Goal: Navigation & Orientation: Find specific page/section

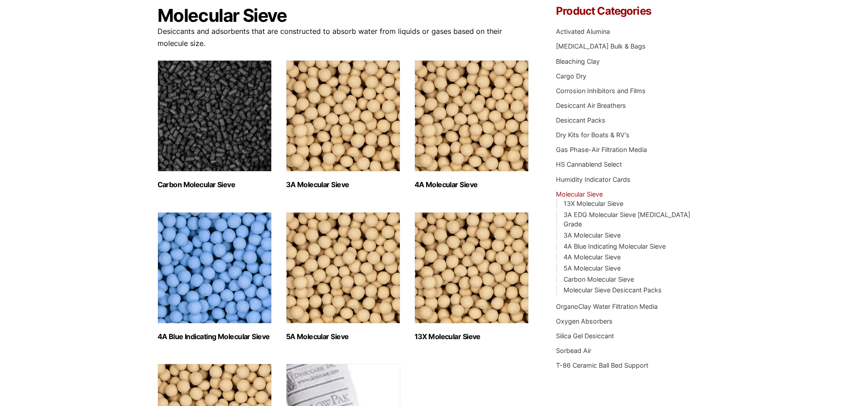
scroll to position [178, 0]
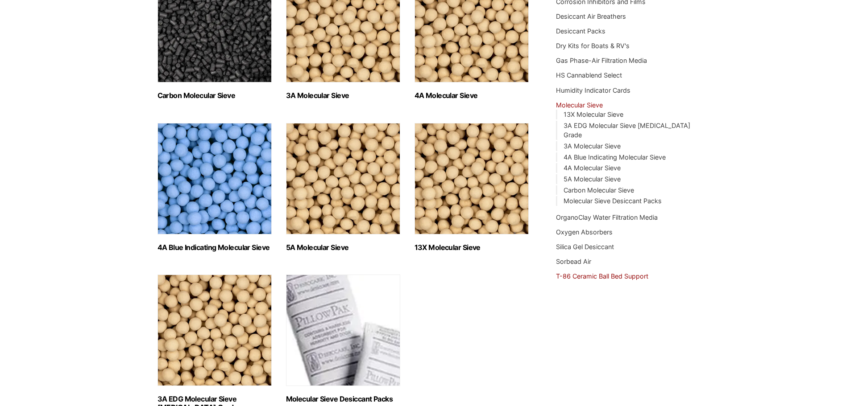
click at [624, 273] on link "T-86 Ceramic Ball Bed Support" at bounding box center [602, 277] width 92 height 8
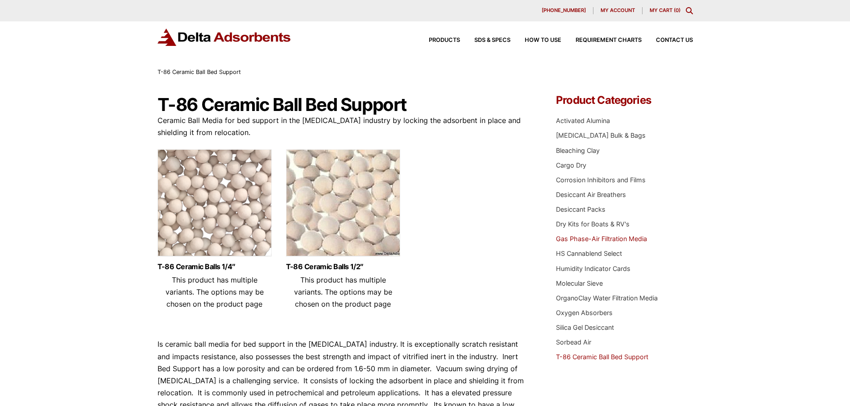
click at [628, 243] on link "Gas Phase-Air Filtration Media" at bounding box center [601, 239] width 91 height 8
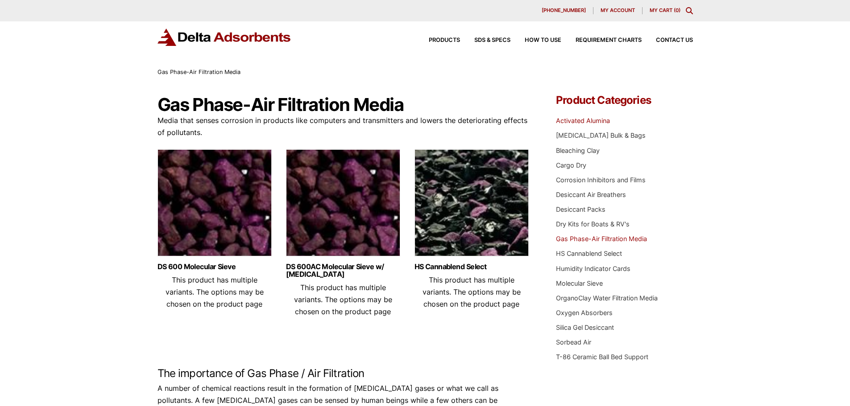
click at [596, 120] on link "Activated Alumina" at bounding box center [583, 121] width 54 height 8
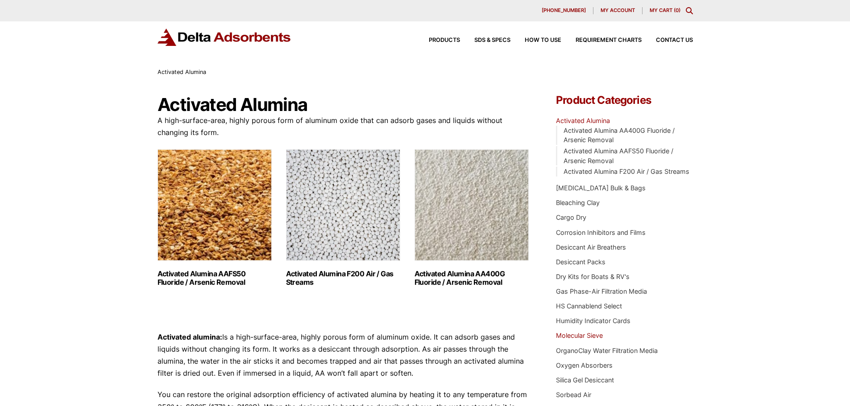
click at [587, 336] on link "Molecular Sieve" at bounding box center [579, 336] width 47 height 8
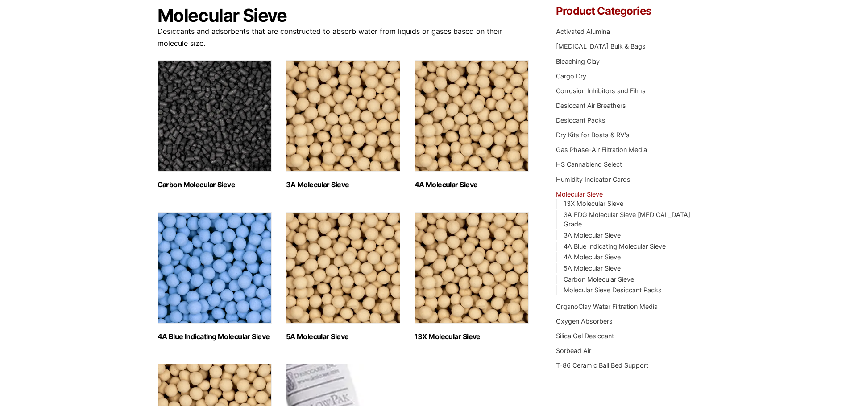
scroll to position [178, 0]
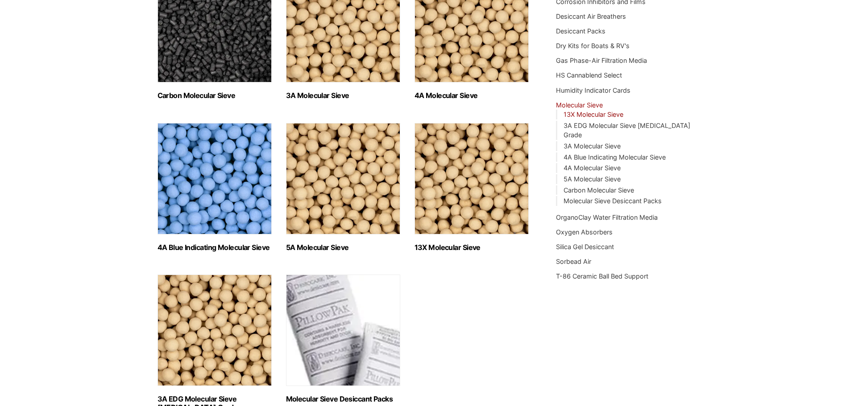
click at [590, 112] on link "13X Molecular Sieve" at bounding box center [593, 115] width 60 height 8
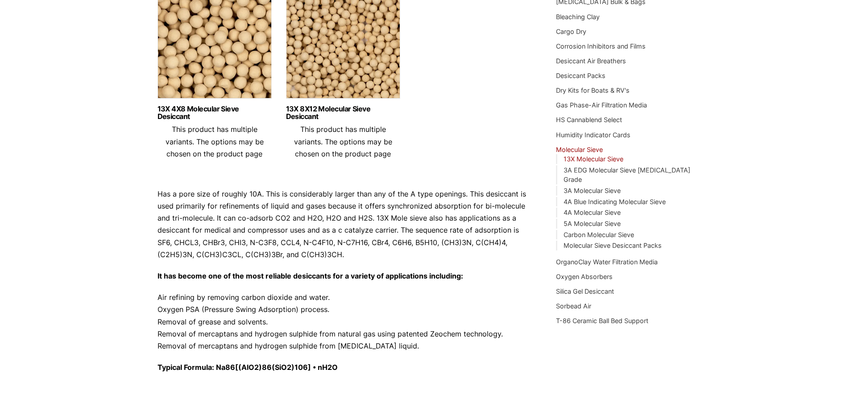
scroll to position [45, 0]
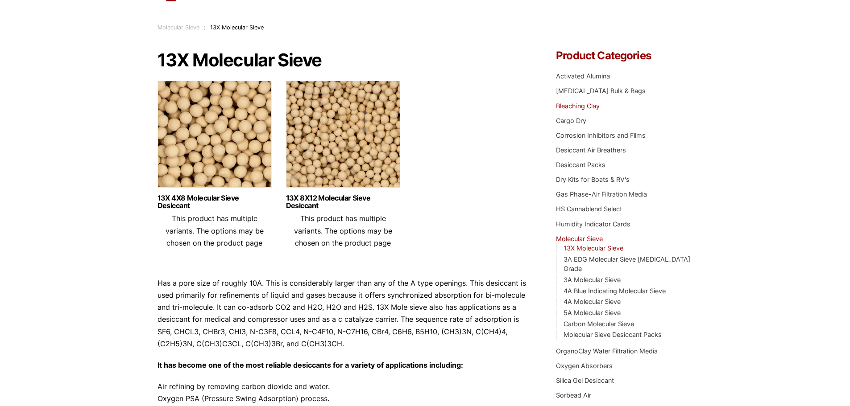
click at [588, 105] on link "Bleaching Clay" at bounding box center [578, 106] width 44 height 8
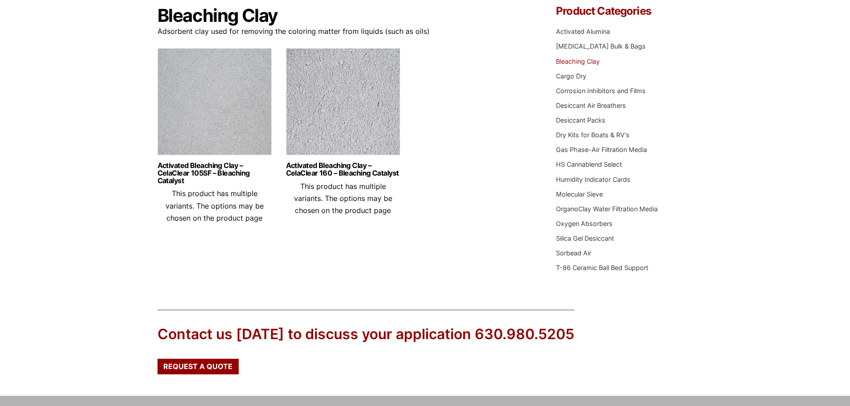
scroll to position [134, 0]
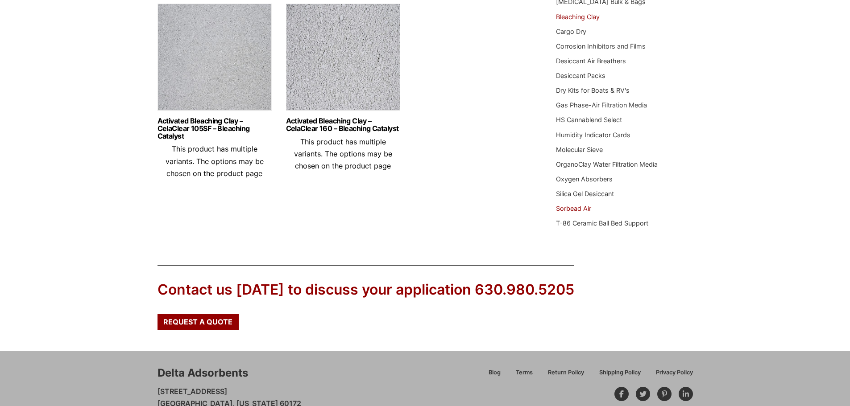
click at [575, 210] on link "Sorbead Air" at bounding box center [573, 209] width 35 height 8
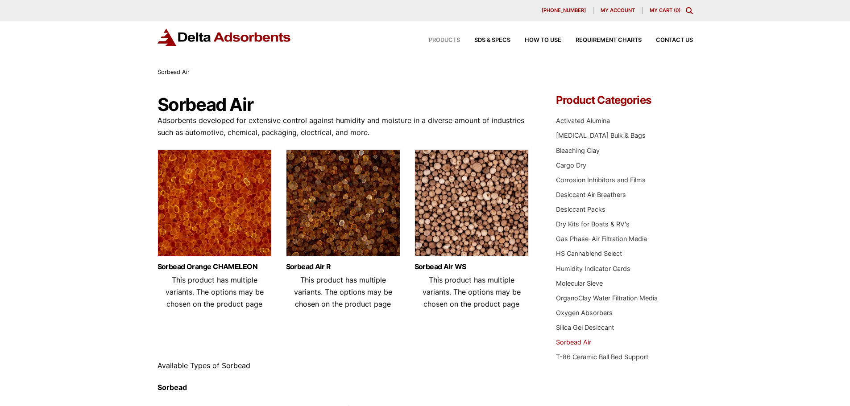
click at [447, 41] on span "Products" at bounding box center [444, 40] width 31 height 6
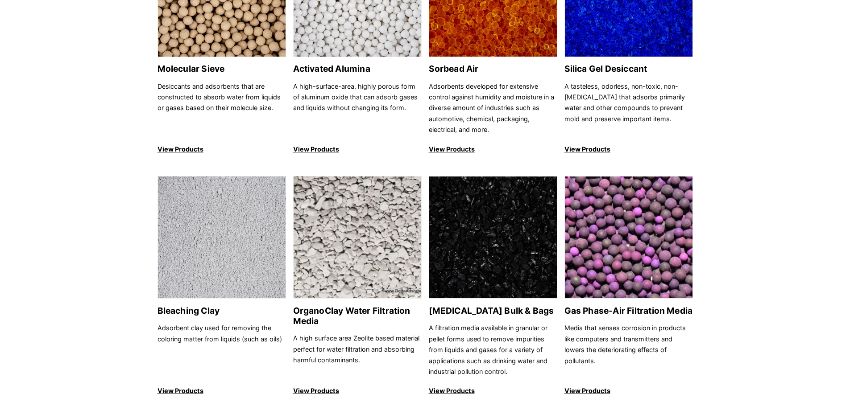
scroll to position [223, 0]
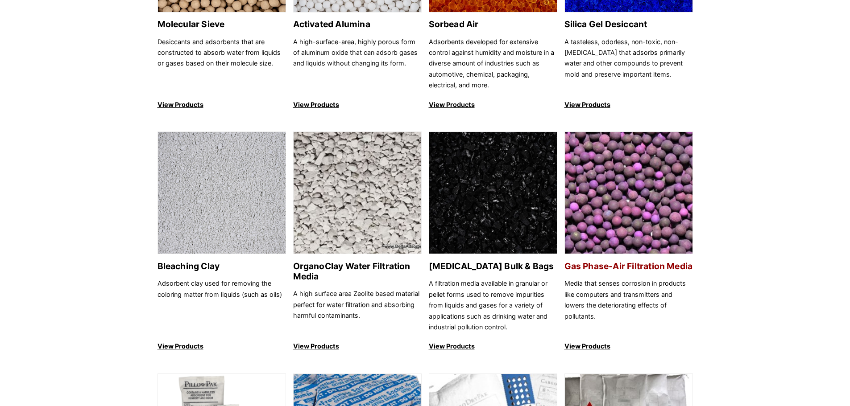
click at [597, 179] on img at bounding box center [629, 193] width 128 height 123
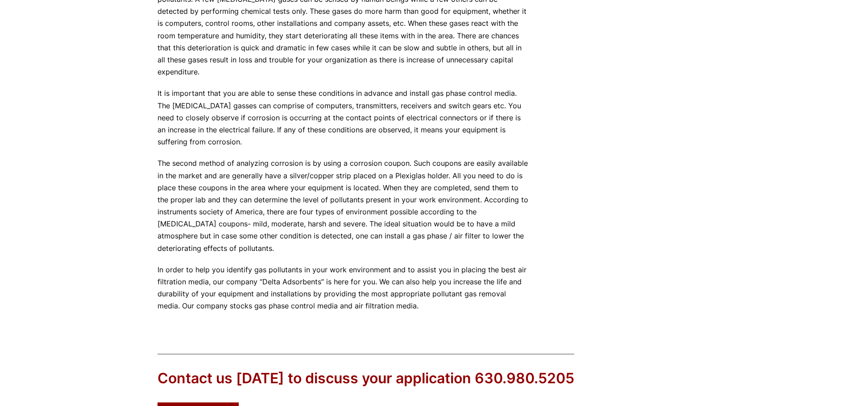
scroll to position [446, 0]
